Goal: Navigation & Orientation: Find specific page/section

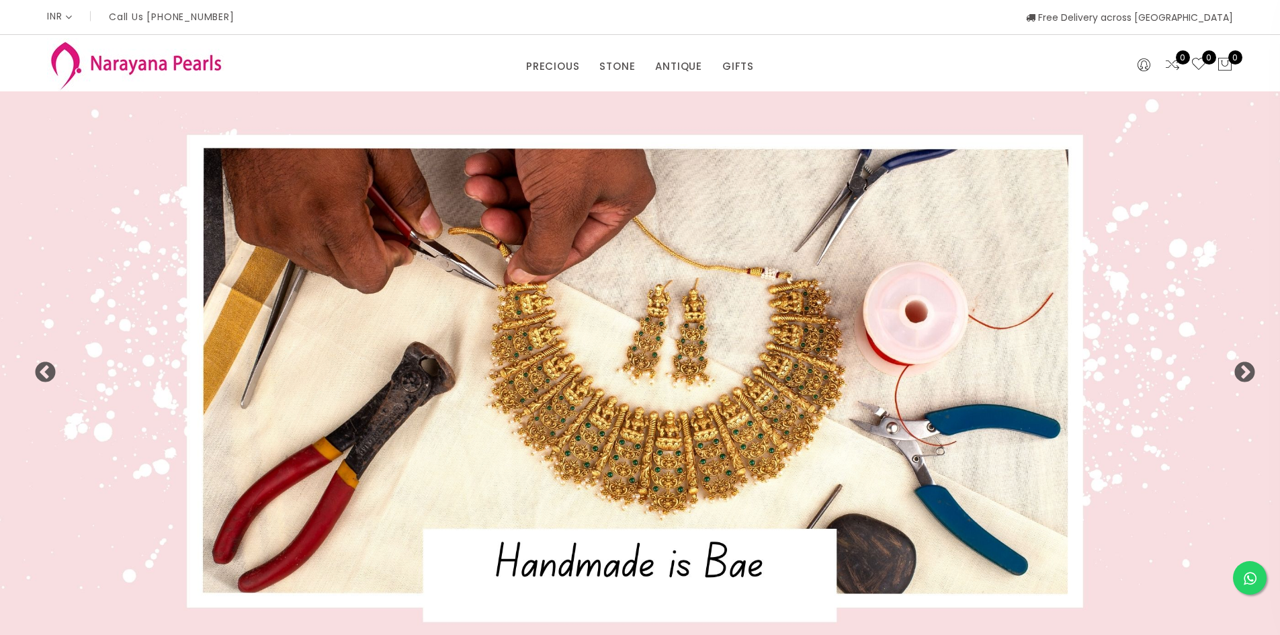
select select "INR"
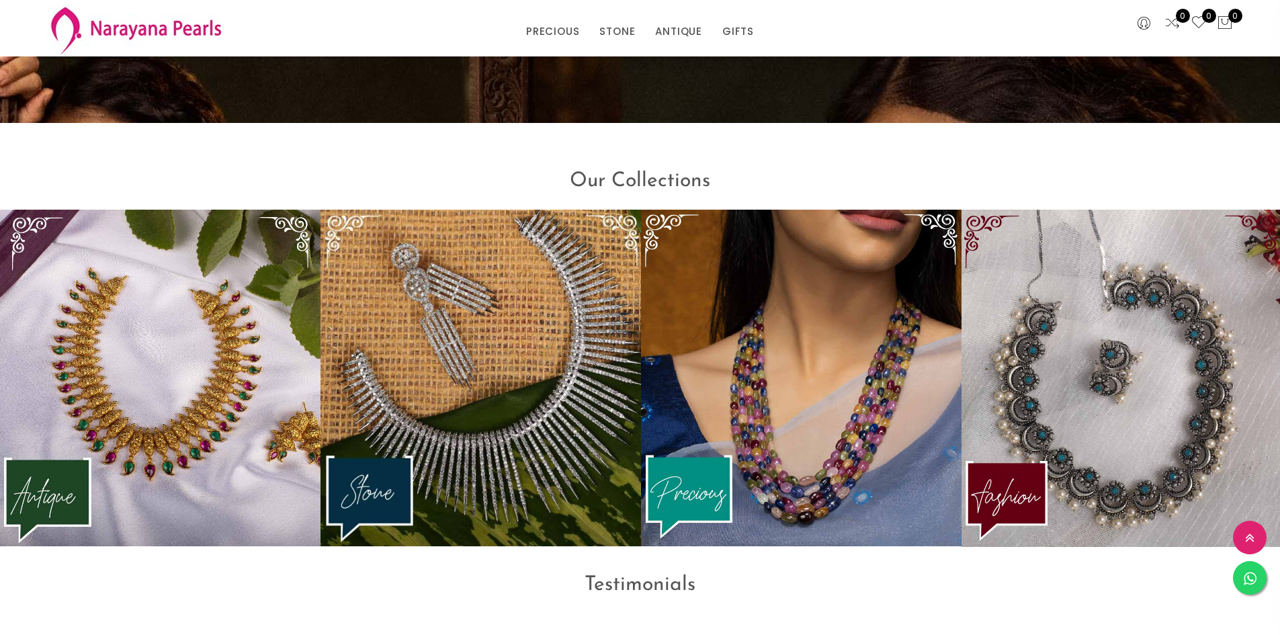
scroll to position [1887, 0]
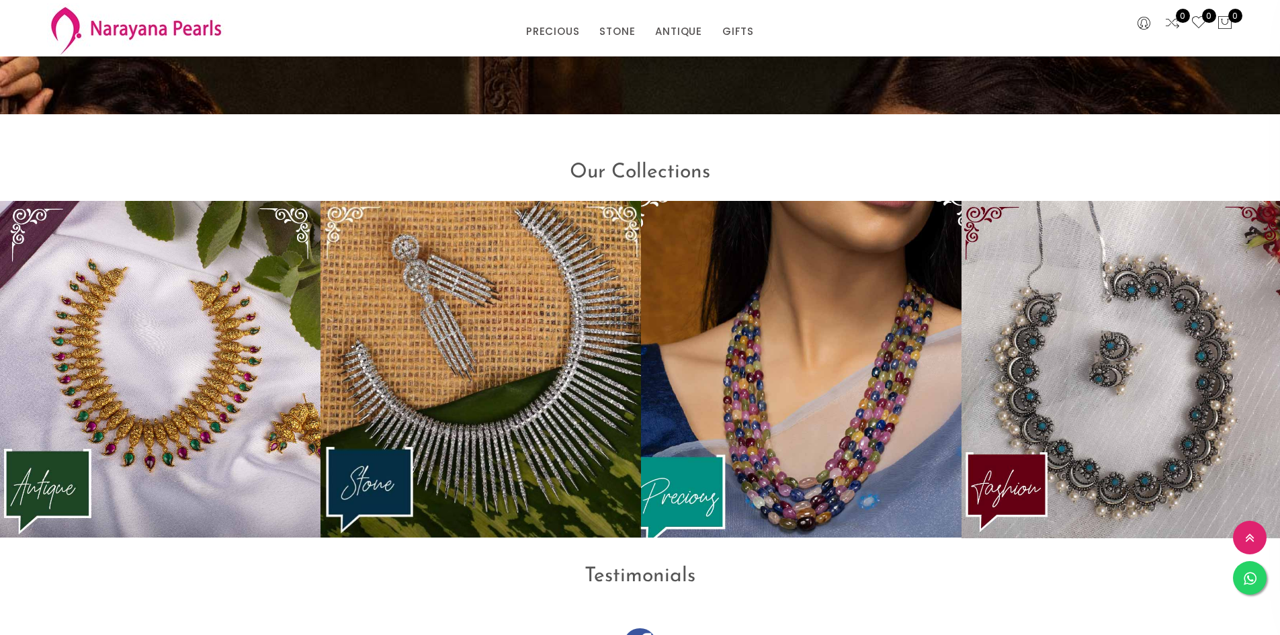
click at [884, 344] on img at bounding box center [801, 369] width 353 height 371
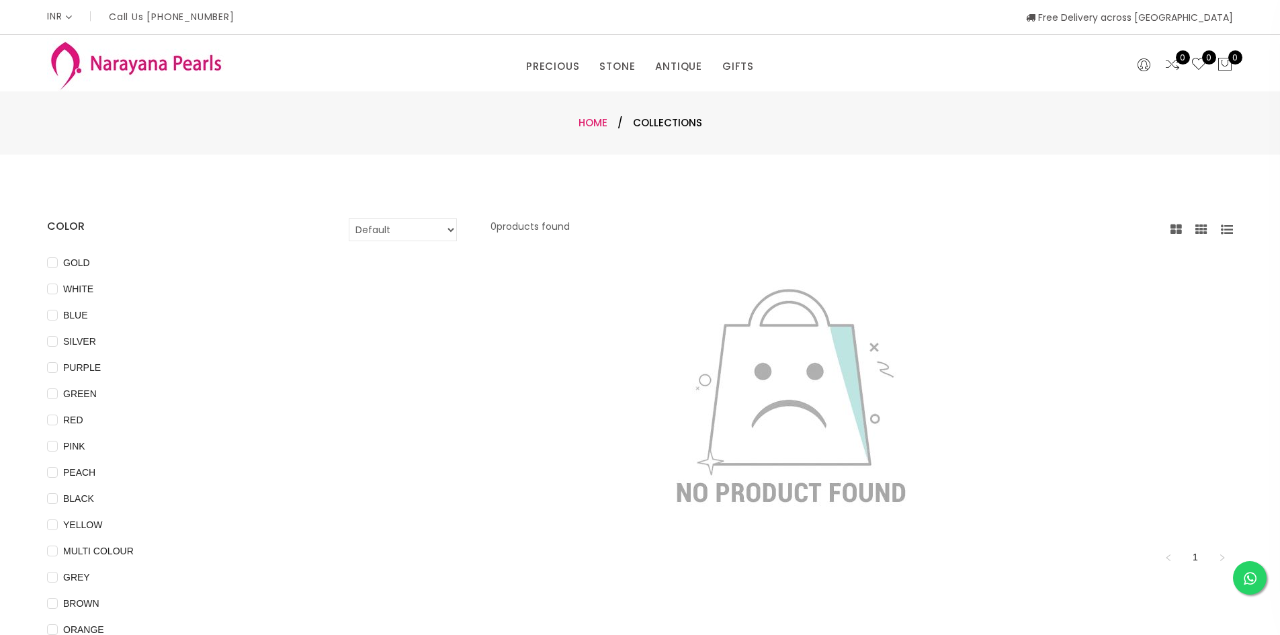
click at [598, 122] on link "Home" at bounding box center [593, 123] width 29 height 14
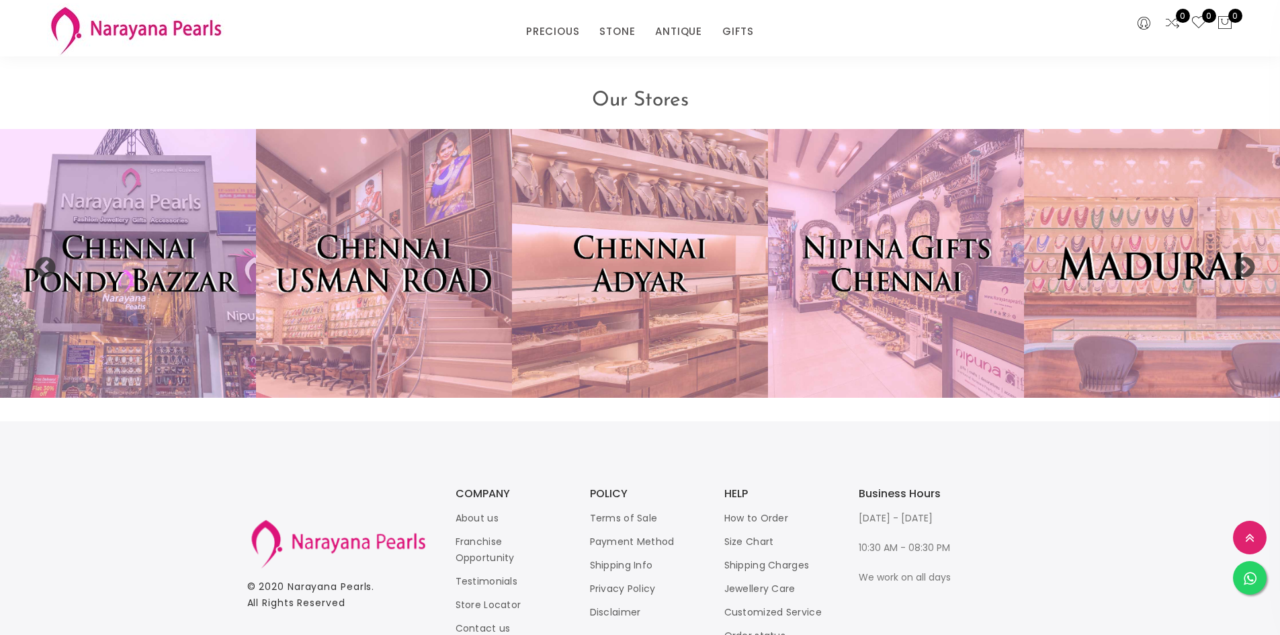
scroll to position [3200, 0]
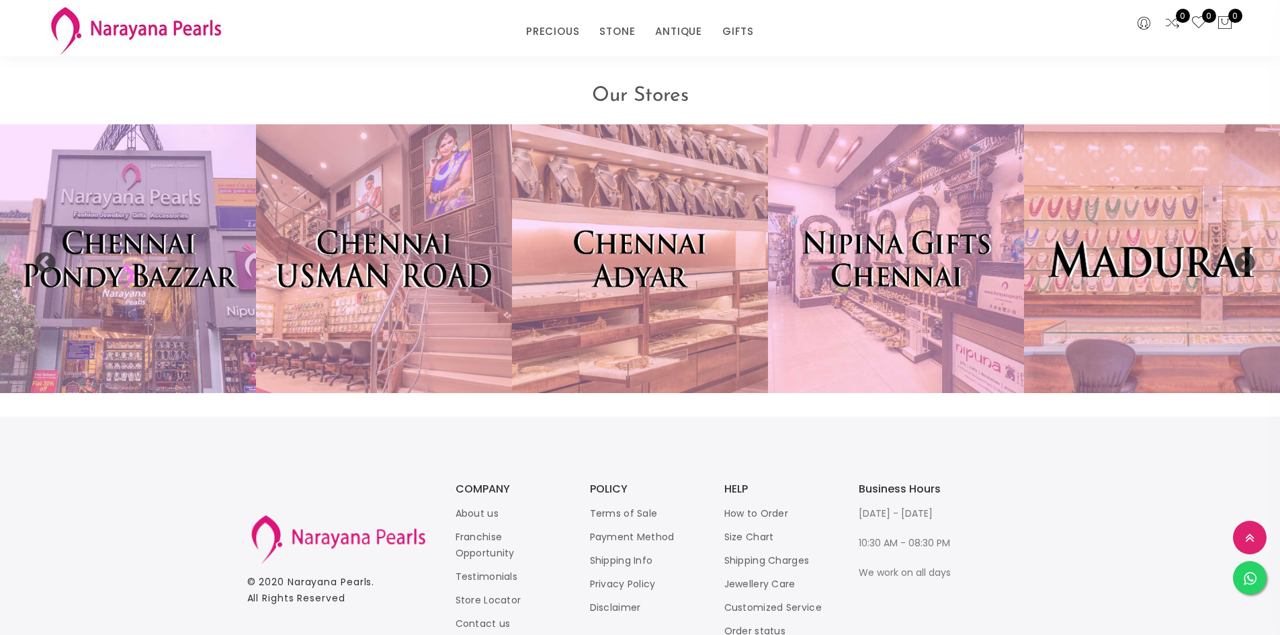
click at [1177, 283] on img at bounding box center [1152, 259] width 282 height 296
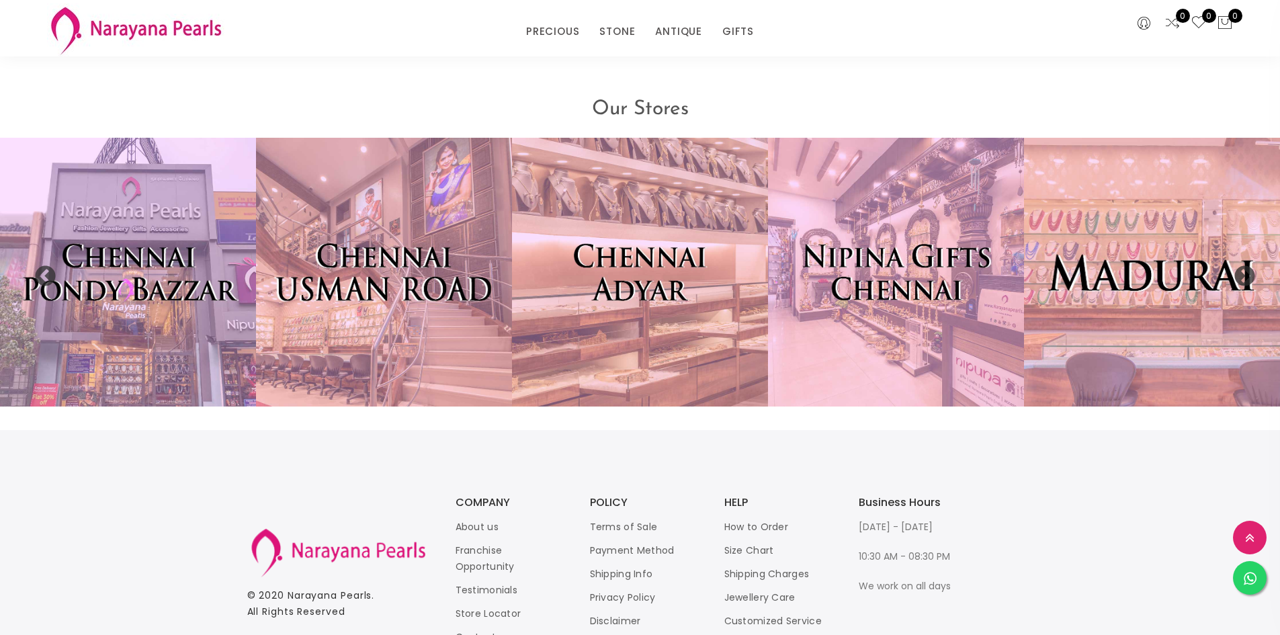
scroll to position [3213, 0]
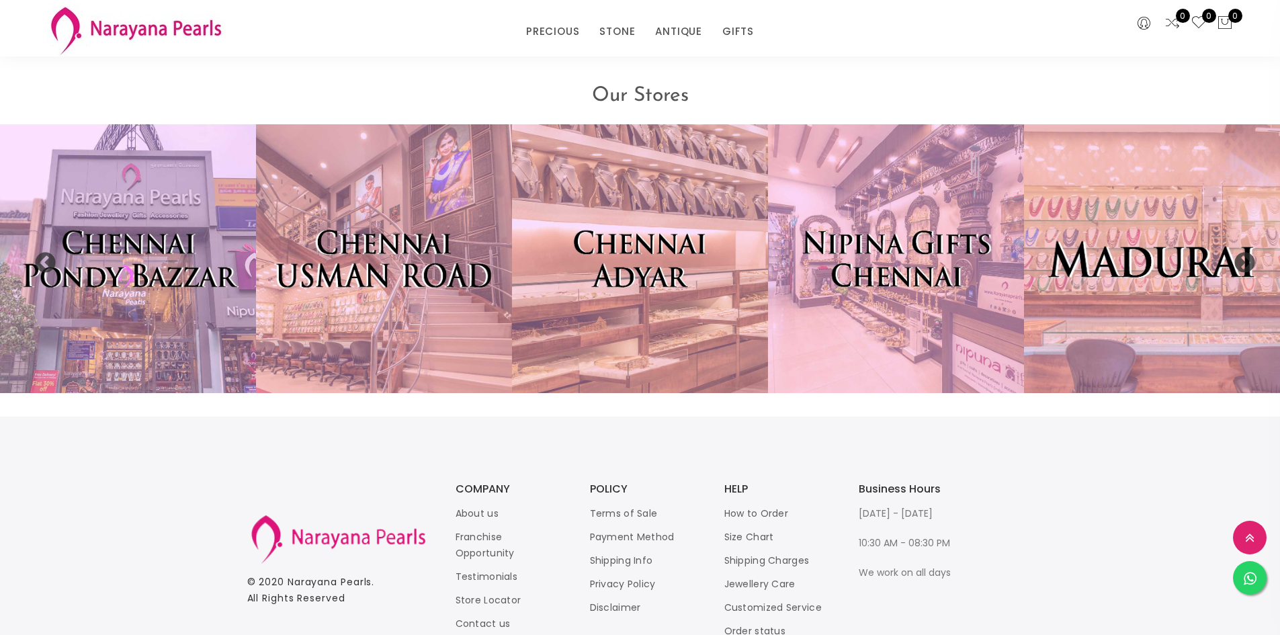
click at [1161, 279] on img at bounding box center [1152, 259] width 282 height 296
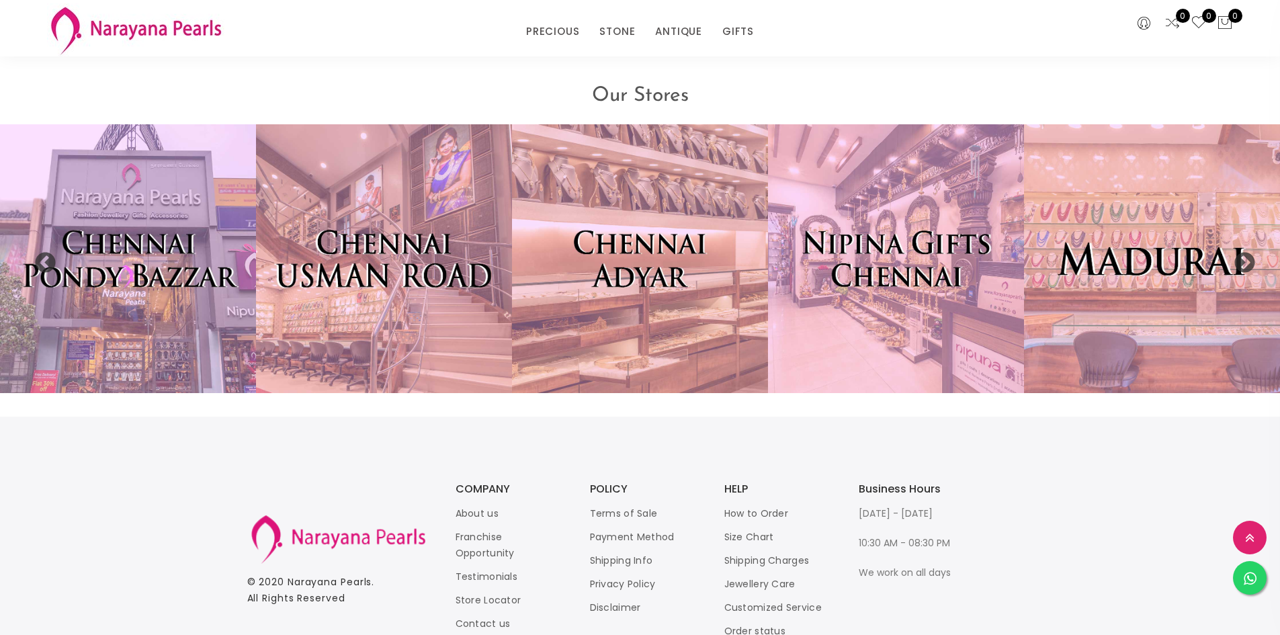
scroll to position [3295, 0]
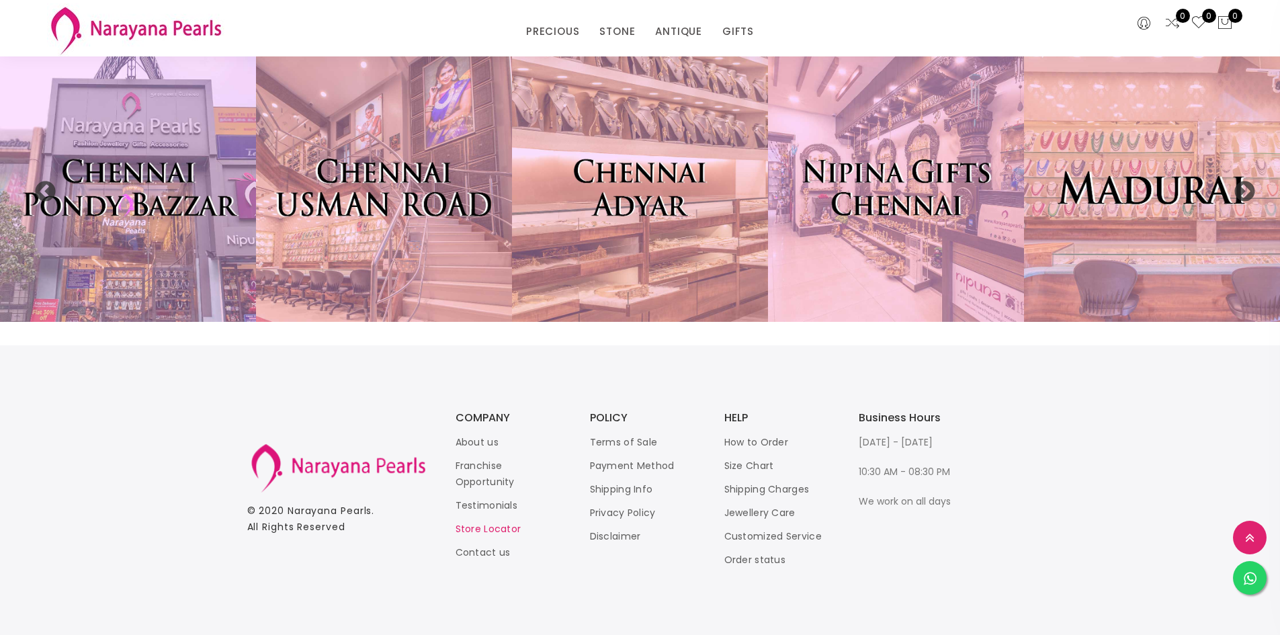
click at [493, 525] on link "Store Locator" at bounding box center [489, 528] width 66 height 13
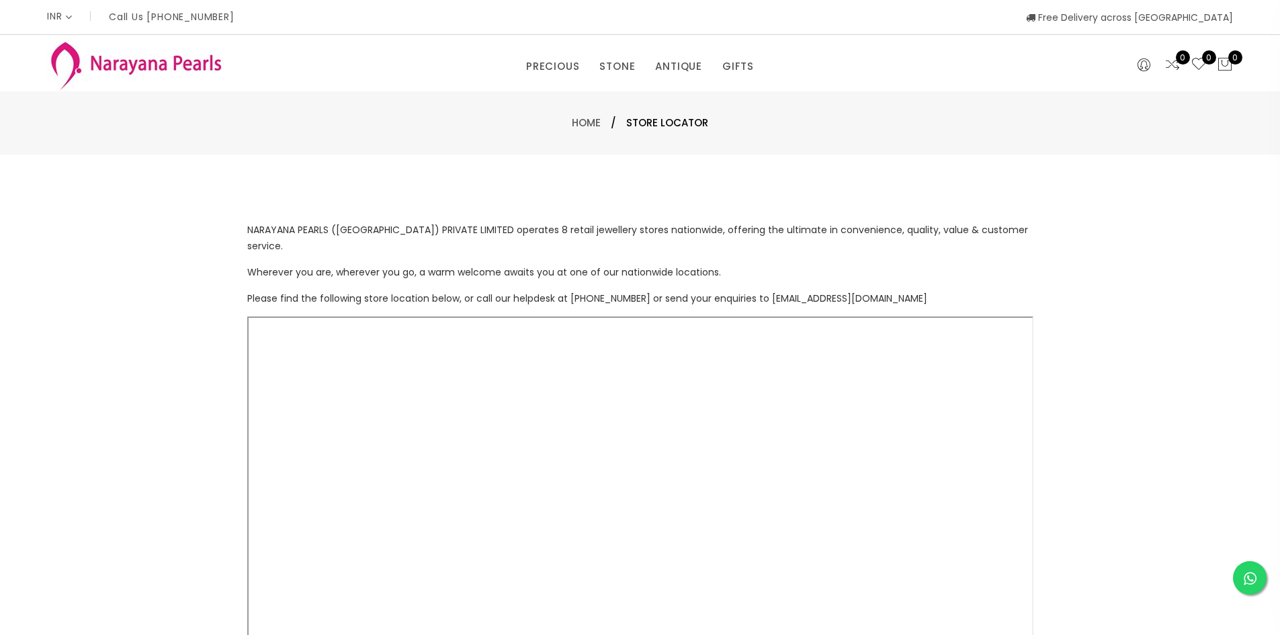
click at [700, 231] on span "NARAYANA PEARLS ([GEOGRAPHIC_DATA]) PRIVATE LIMITED operates 8 retail jewellery…" at bounding box center [637, 238] width 781 height 30
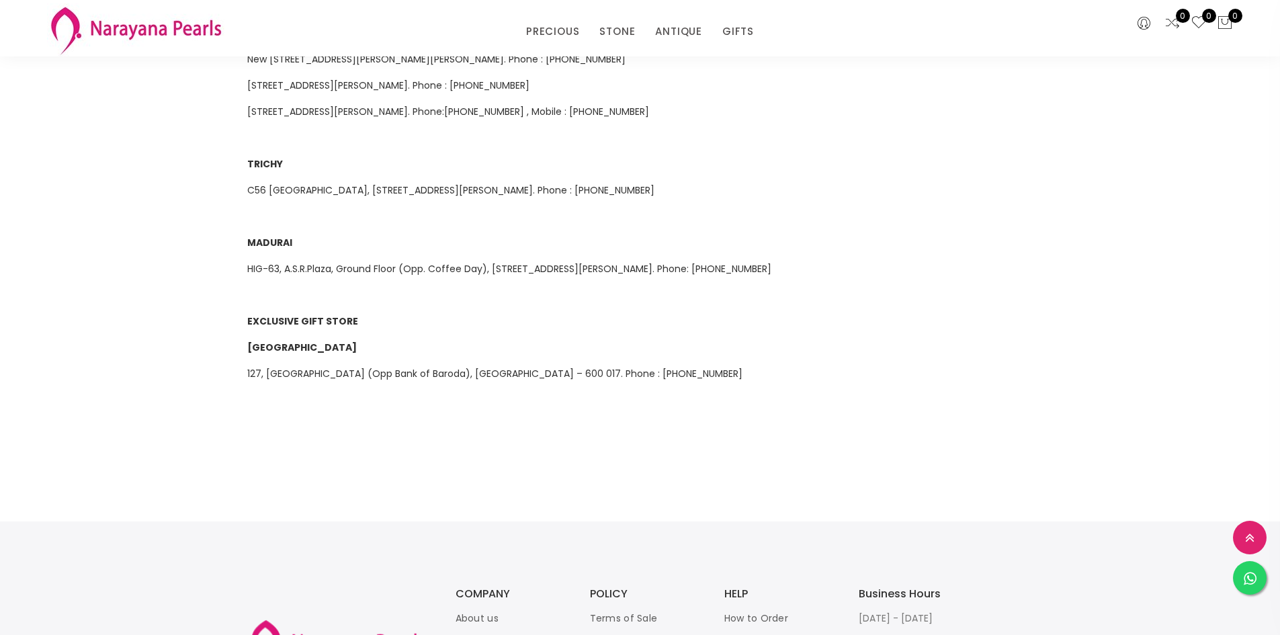
scroll to position [860, 0]
